Goal: Navigation & Orientation: Go to known website

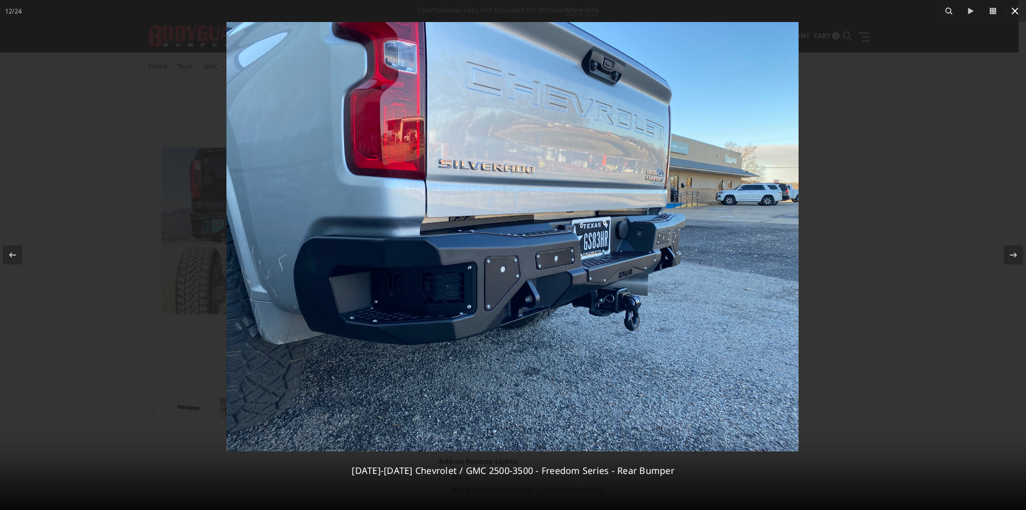
click at [1009, 10] on icon at bounding box center [1015, 11] width 12 height 12
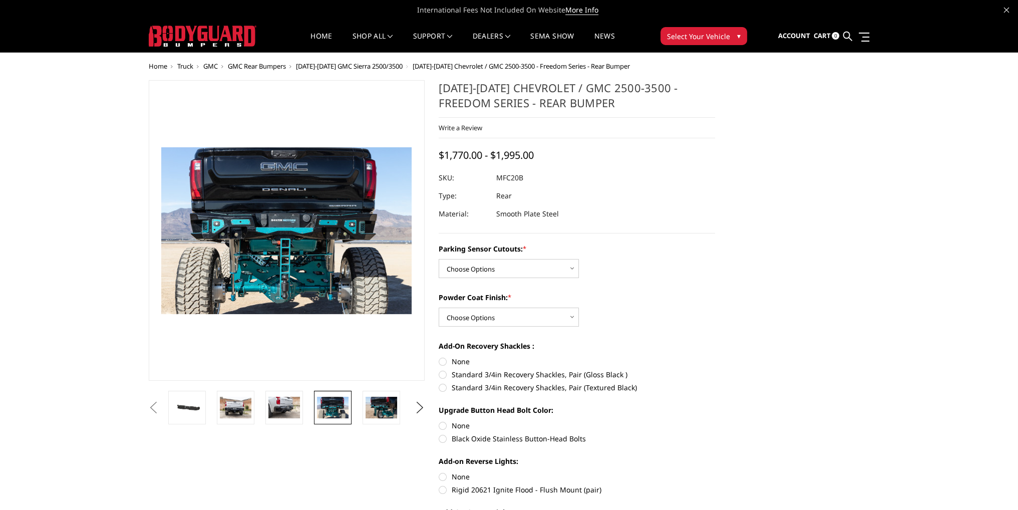
scroll to position [0, 435]
click at [317, 41] on link "Home" at bounding box center [322, 43] width 22 height 20
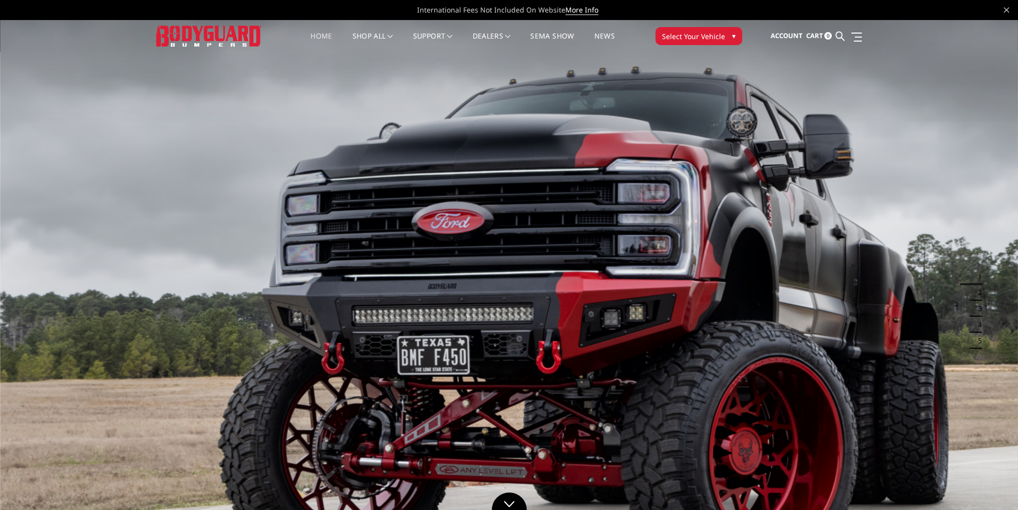
click at [322, 35] on link "Home" at bounding box center [322, 43] width 22 height 20
